Goal: Complete application form

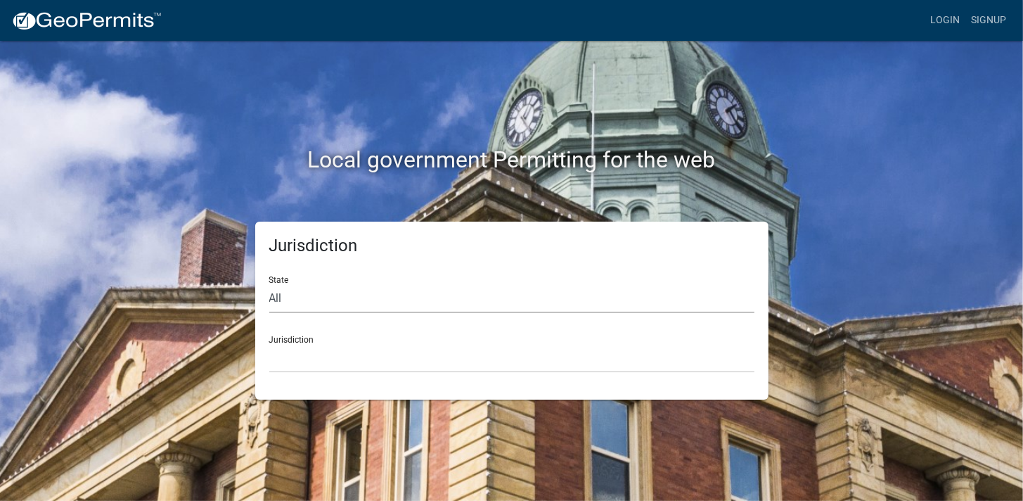
drag, startPoint x: 0, startPoint y: 0, endPoint x: 293, endPoint y: 305, distance: 422.3
click at [293, 305] on select "All [US_STATE] [US_STATE] [US_STATE] [US_STATE] [US_STATE] [US_STATE] [US_STATE…" at bounding box center [511, 298] width 485 height 29
click at [269, 284] on select "All [US_STATE] [US_STATE] [US_STATE] [US_STATE] [US_STATE] [US_STATE] [US_STATE…" at bounding box center [511, 298] width 485 height 29
click at [309, 312] on select "All [US_STATE] [US_STATE] [US_STATE] [US_STATE] [US_STATE] [US_STATE] [US_STATE…" at bounding box center [511, 298] width 485 height 29
select select "[US_STATE]"
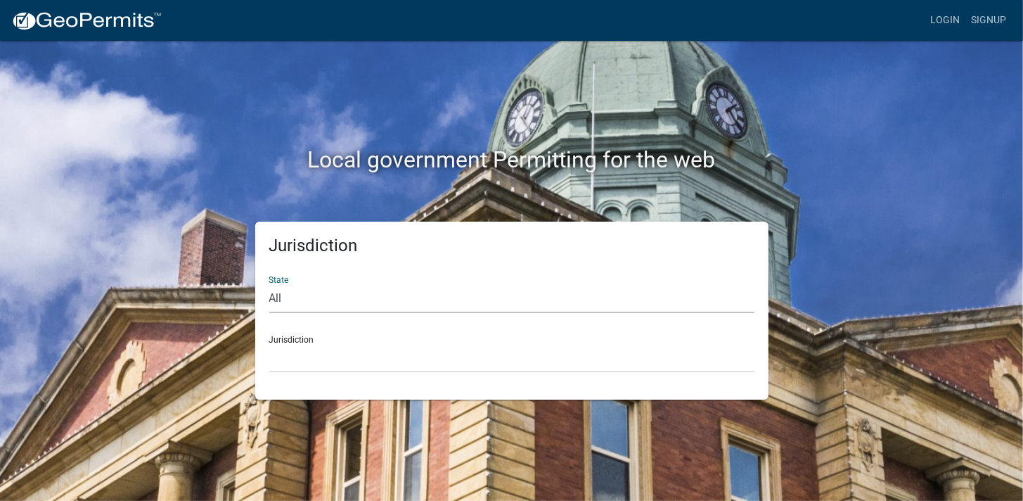
click at [269, 284] on select "All [US_STATE] [US_STATE] [US_STATE] [US_STATE] [US_STATE] [US_STATE] [US_STATE…" at bounding box center [511, 298] width 485 height 29
click at [304, 364] on select "City of [GEOGRAPHIC_DATA], [US_STATE] City of [GEOGRAPHIC_DATA], [US_STATE] Cit…" at bounding box center [511, 358] width 485 height 29
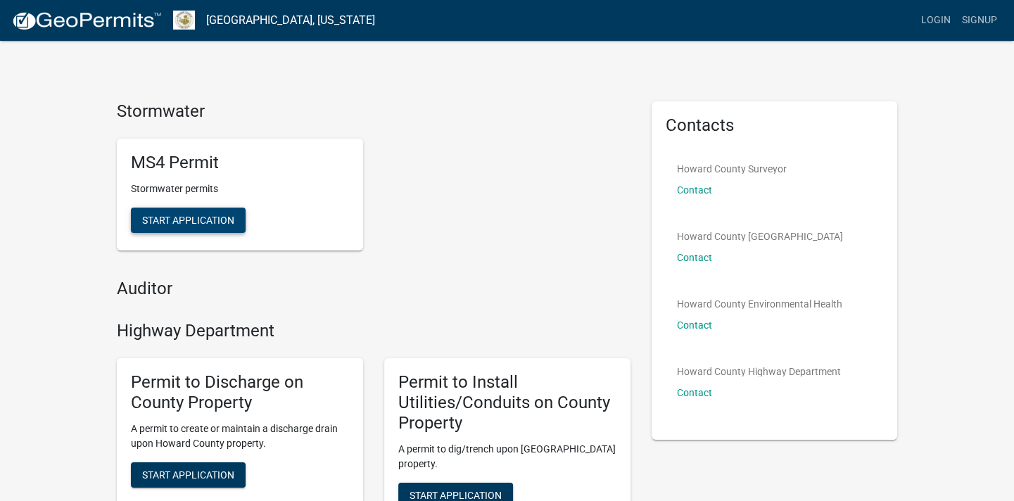
click at [204, 217] on span "Start Application" at bounding box center [188, 219] width 92 height 11
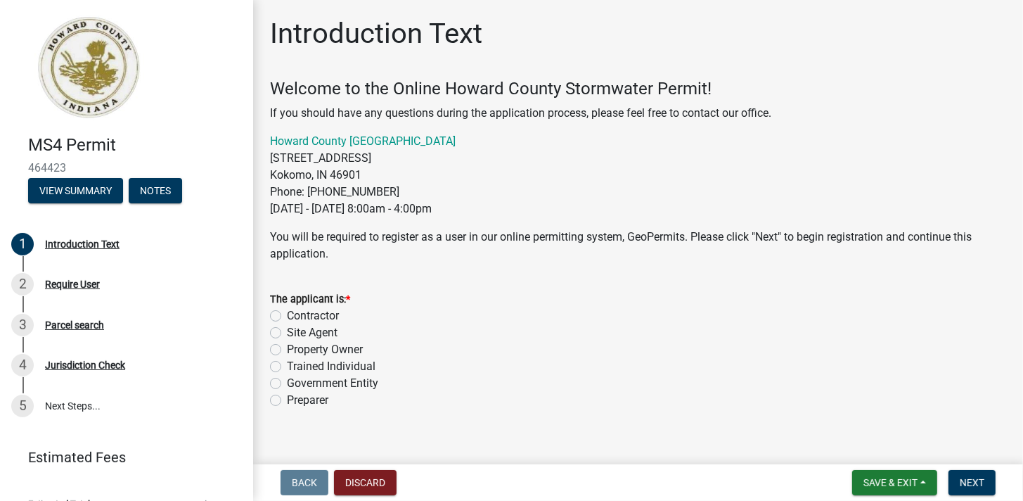
scroll to position [17, 0]
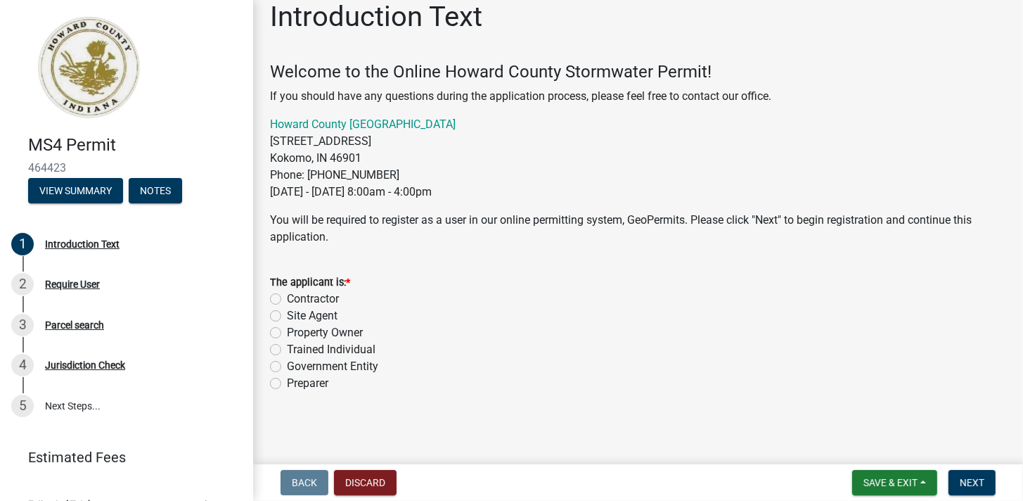
click at [287, 296] on label "Contractor" at bounding box center [313, 298] width 52 height 17
click at [287, 296] on input "Contractor" at bounding box center [291, 294] width 9 height 9
radio input "true"
click at [973, 483] on span "Next" at bounding box center [972, 482] width 25 height 11
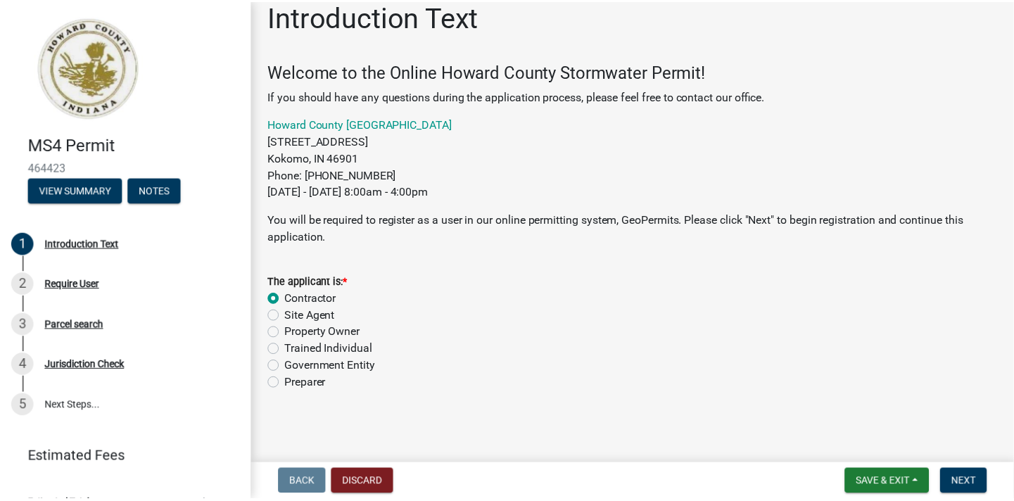
scroll to position [0, 0]
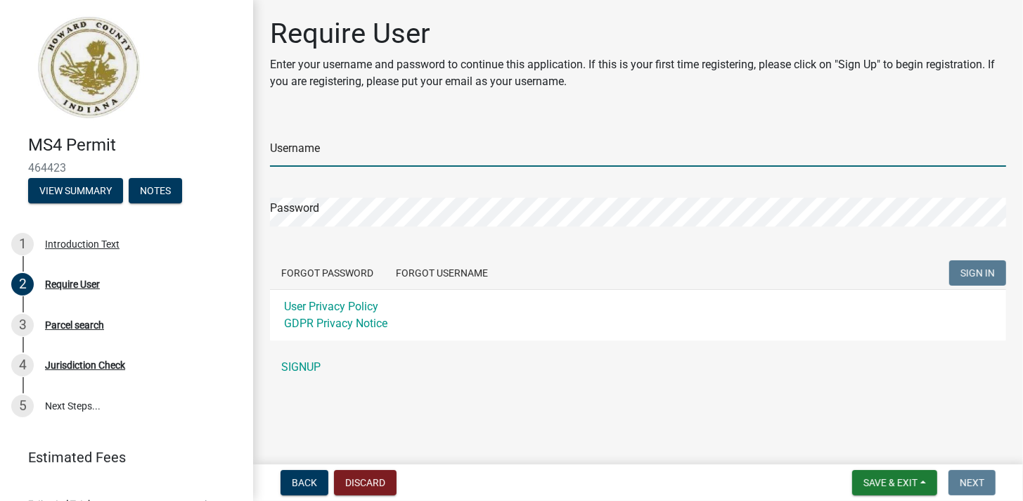
type input "[PERSON_NAME][EMAIL_ADDRESS][DOMAIN_NAME]"
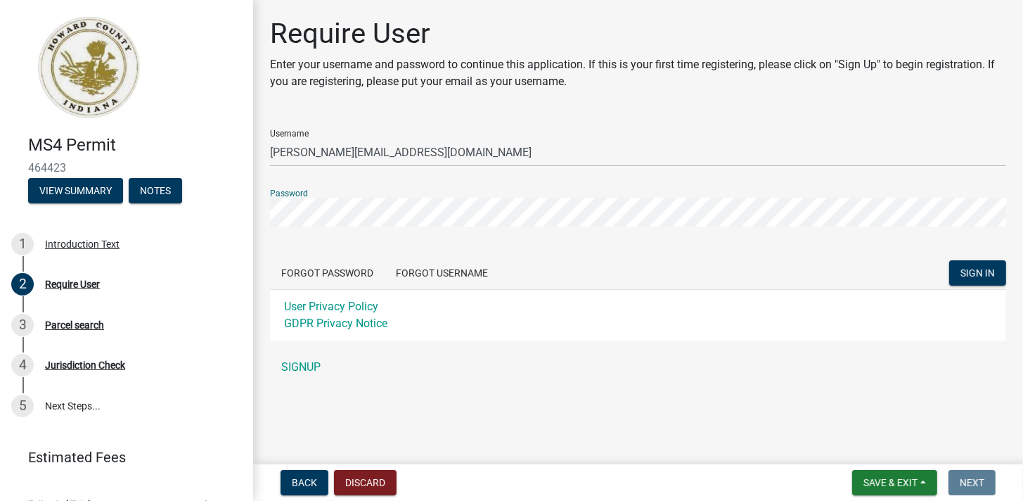
click at [265, 255] on div "Require User Enter your username and password to continue this application. If …" at bounding box center [639, 205] width 758 height 377
click at [957, 275] on button "SIGN IN" at bounding box center [978, 272] width 57 height 25
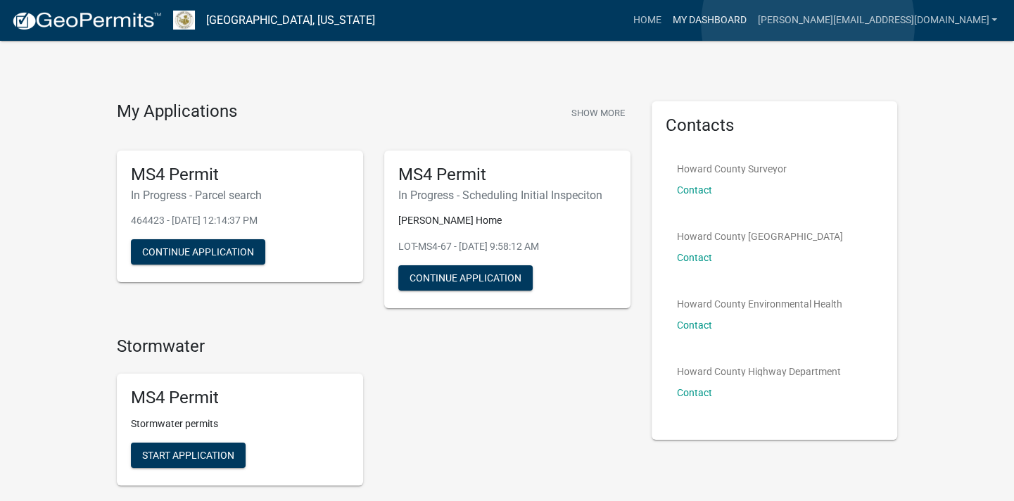
click at [751, 24] on link "My Dashboard" at bounding box center [708, 20] width 85 height 27
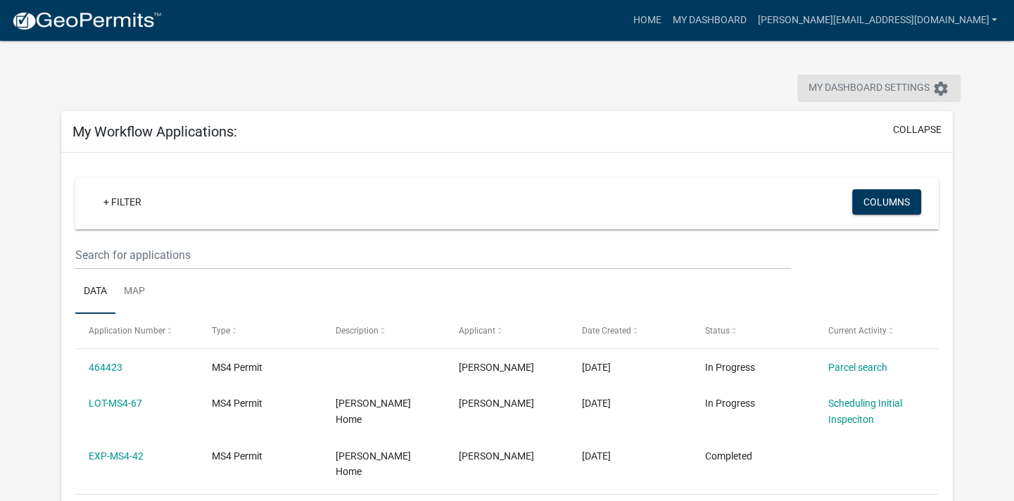
click at [944, 90] on icon "settings" at bounding box center [940, 88] width 17 height 17
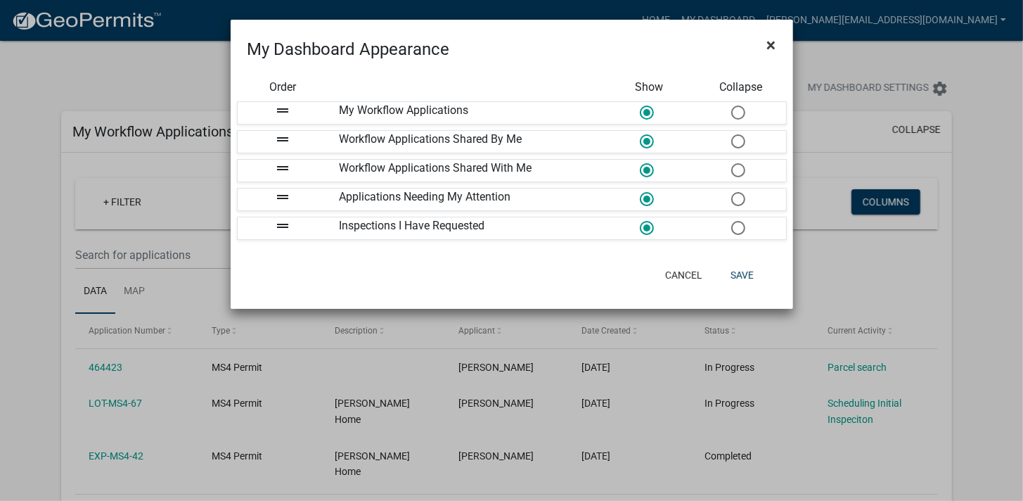
click at [767, 41] on span "×" at bounding box center [771, 45] width 9 height 20
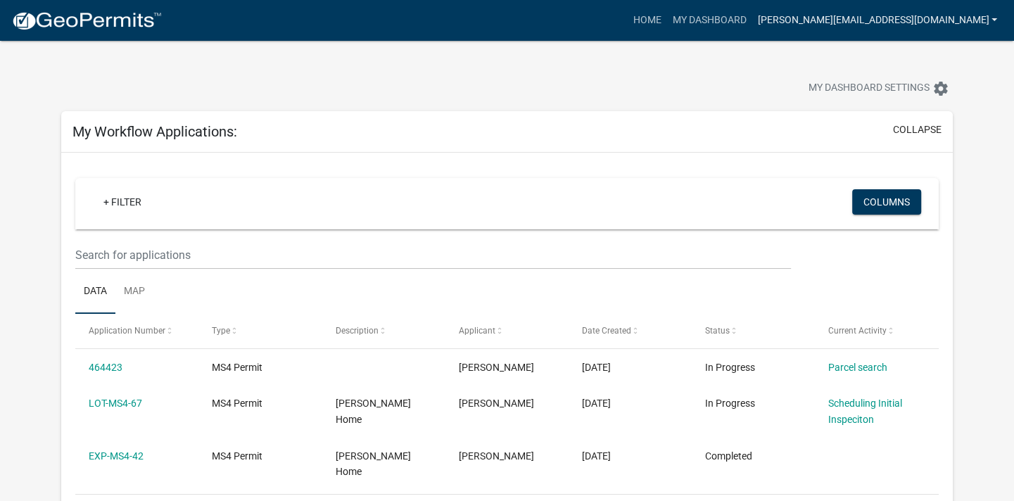
click at [990, 18] on link "[PERSON_NAME][EMAIL_ADDRESS][DOMAIN_NAME]" at bounding box center [876, 20] width 251 height 27
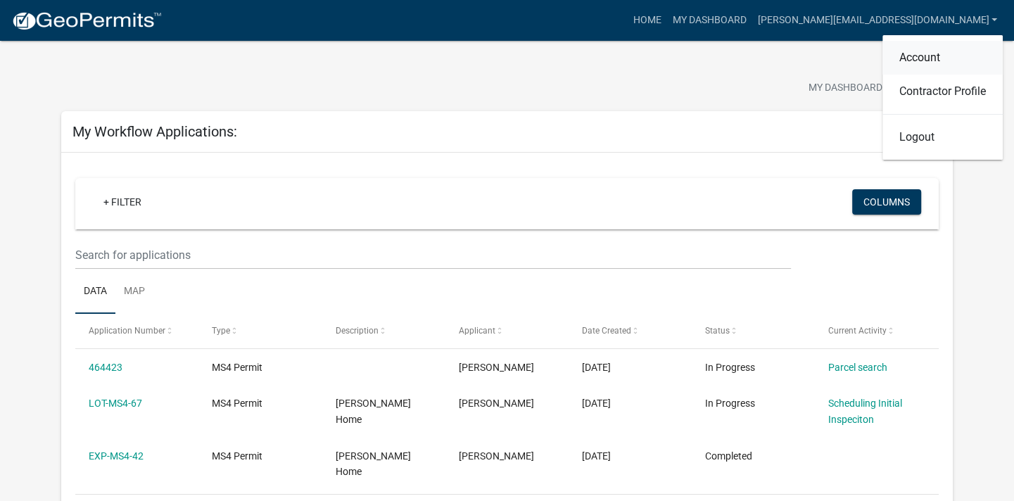
click at [923, 53] on link "Account" at bounding box center [942, 58] width 120 height 34
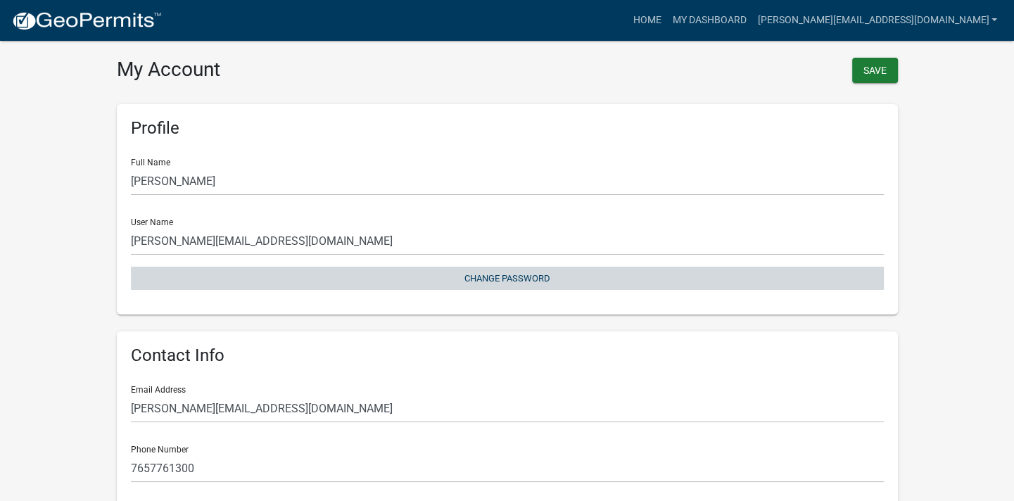
click at [487, 278] on button "Change Password" at bounding box center [507, 278] width 753 height 23
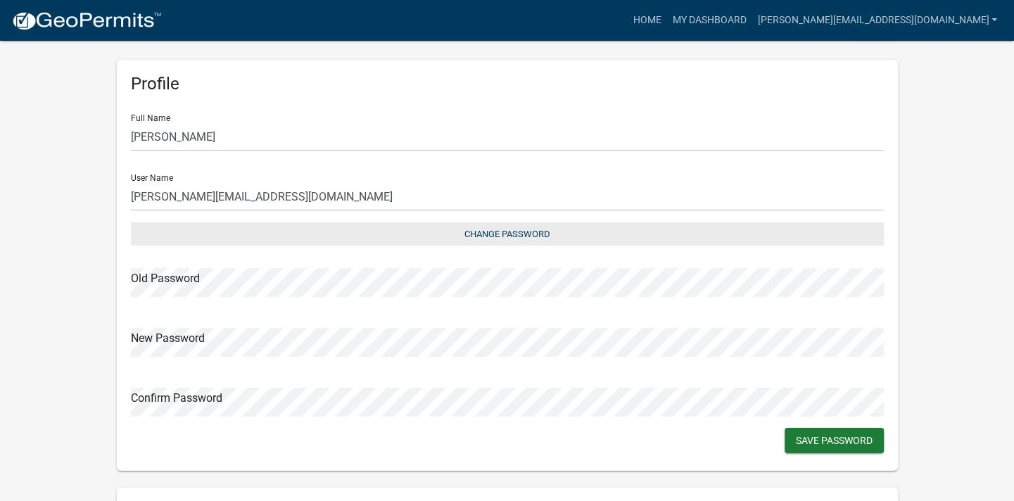
scroll to position [67, 0]
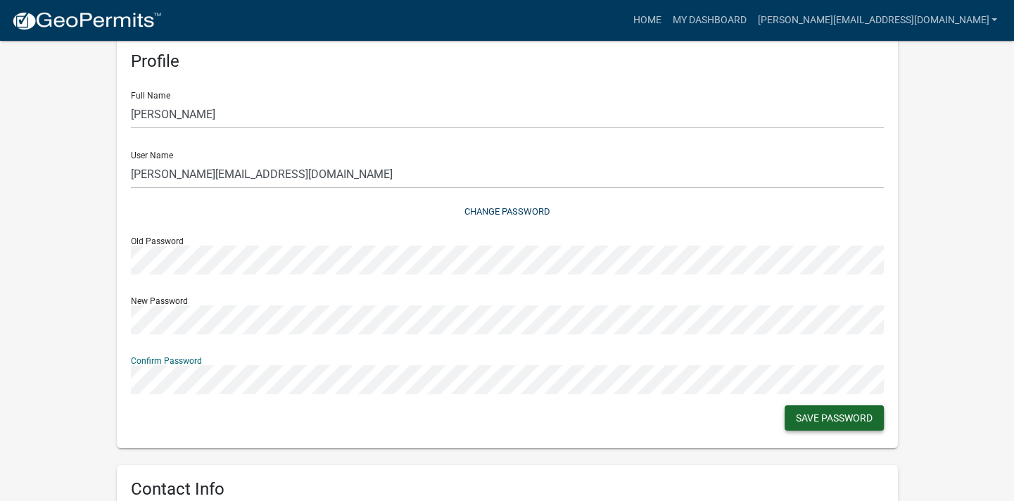
click at [844, 421] on button "Save Password" at bounding box center [833, 417] width 99 height 25
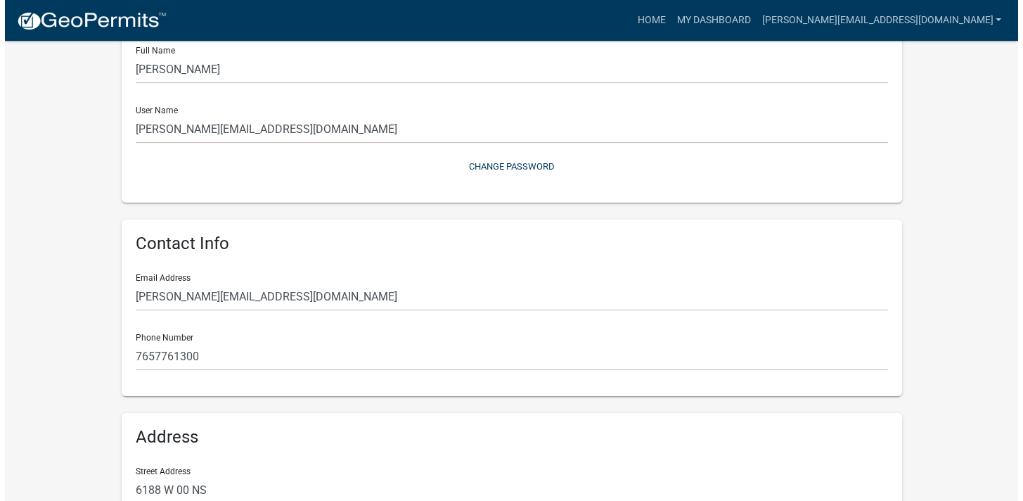
scroll to position [0, 0]
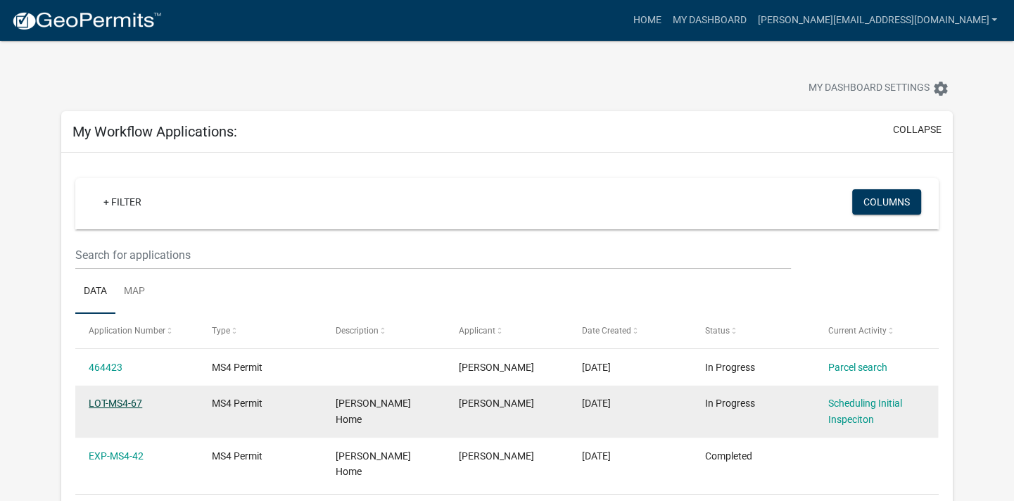
click at [119, 404] on link "LOT-MS4-67" at bounding box center [115, 402] width 53 height 11
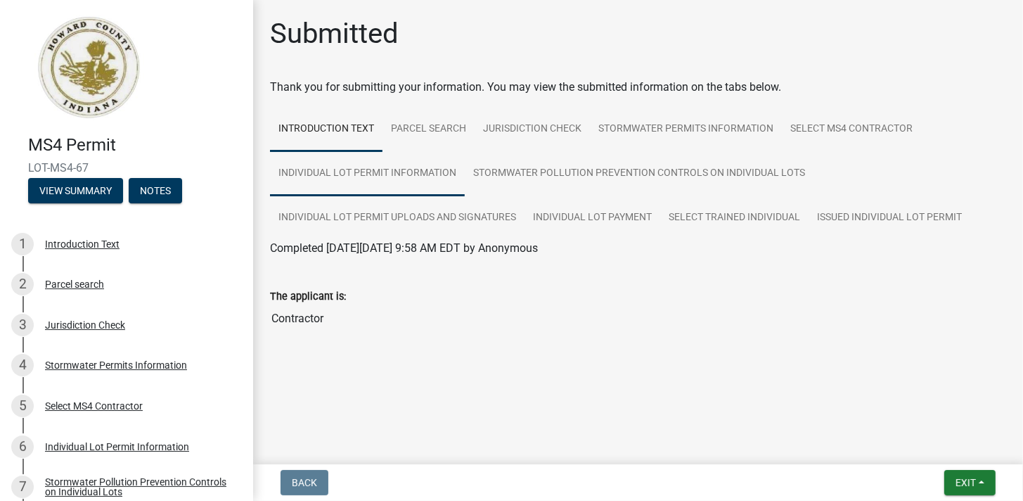
click at [315, 168] on link "Individual Lot Permit Information" at bounding box center [367, 173] width 195 height 45
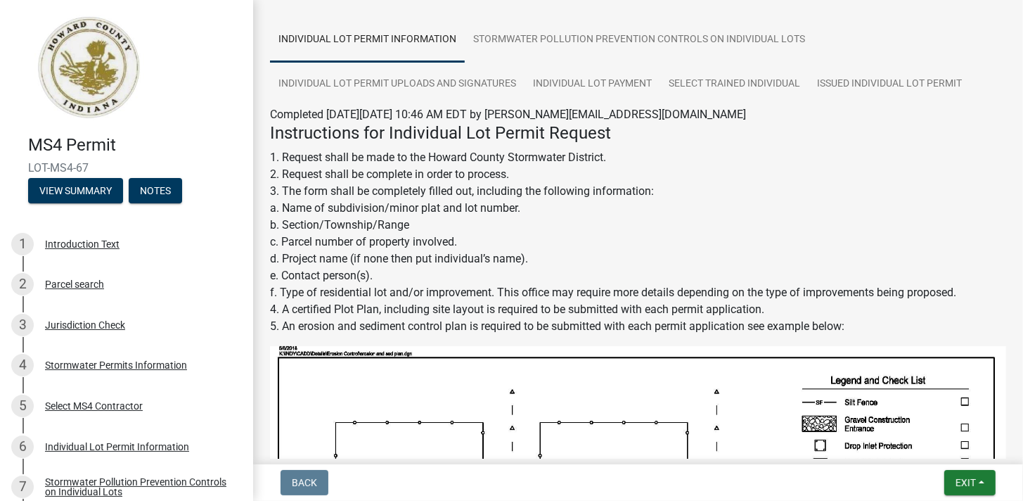
scroll to position [67, 0]
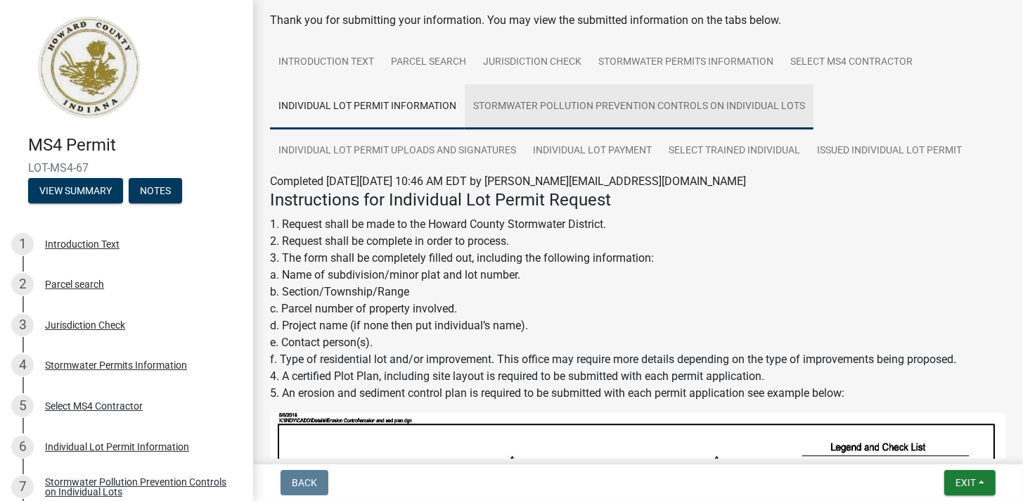
click at [516, 101] on link "Stormwater Pollution Prevention Controls on Individual Lots" at bounding box center [639, 106] width 349 height 45
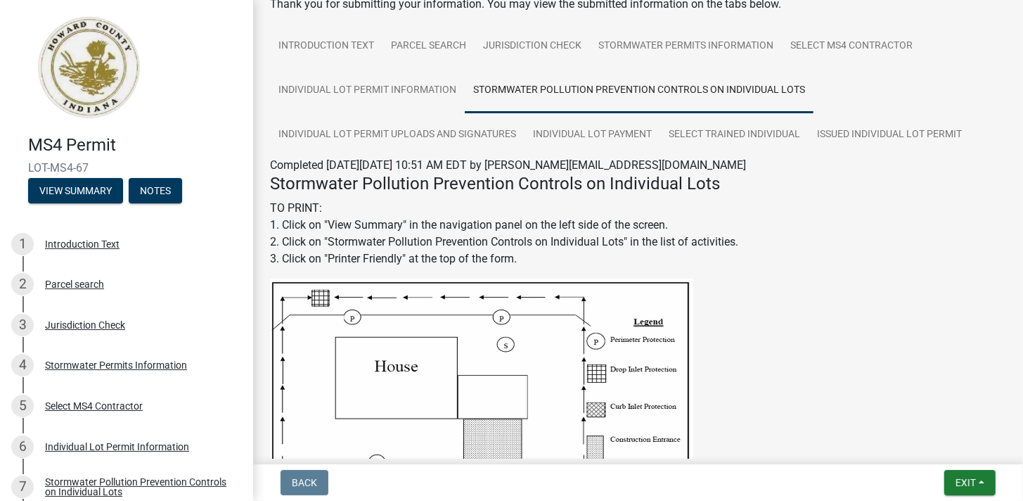
scroll to position [0, 0]
